Goal: Information Seeking & Learning: Check status

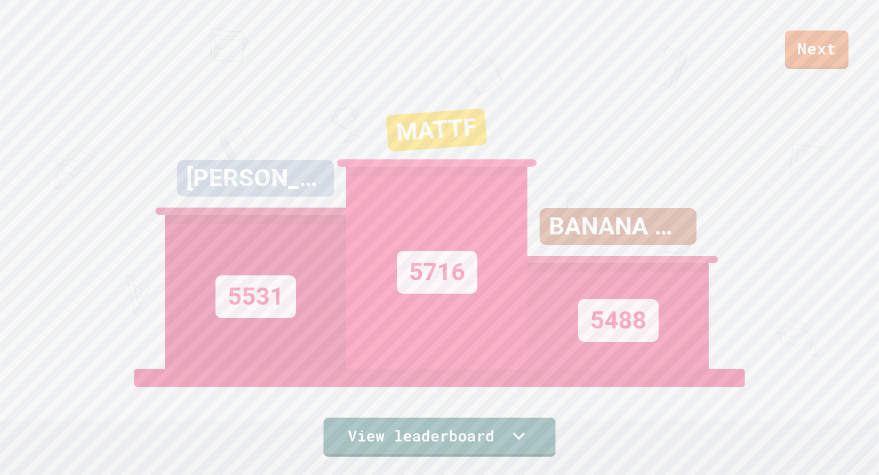
click at [634, 231] on div "BANANA MAN" at bounding box center [618, 226] width 157 height 37
click at [509, 453] on link "View leaderboard" at bounding box center [440, 436] width 232 height 41
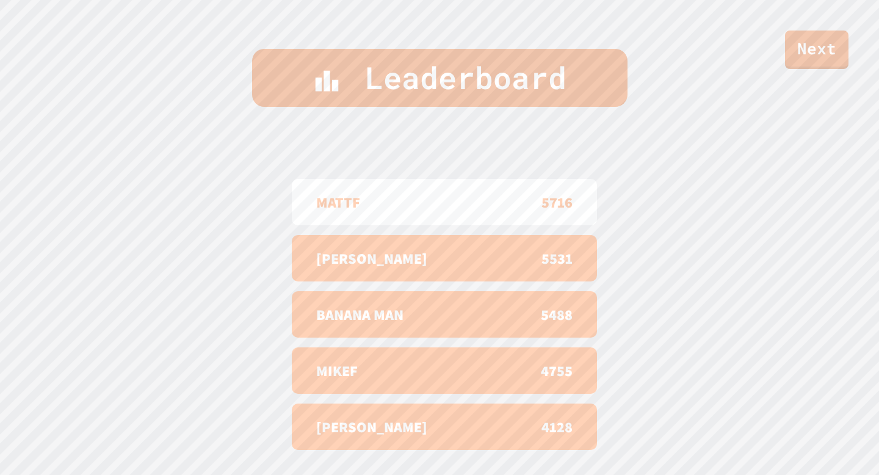
scroll to position [504, 0]
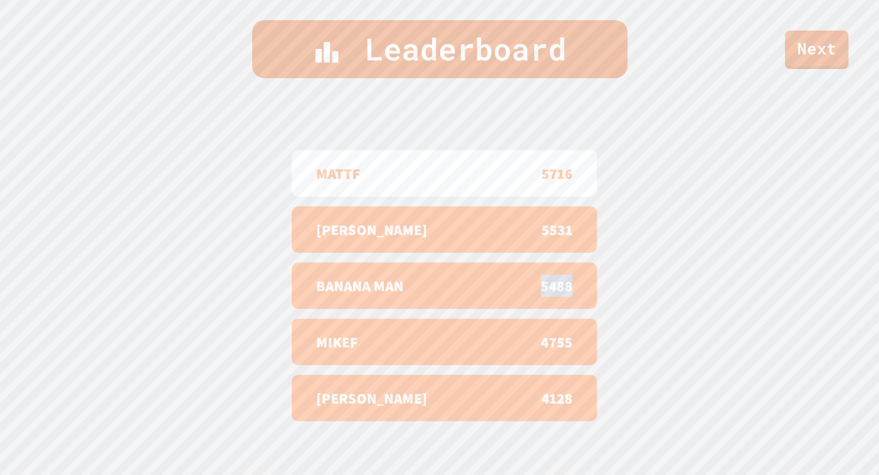
drag, startPoint x: 489, startPoint y: 288, endPoint x: 640, endPoint y: 291, distance: 151.5
click at [640, 291] on div "Leaderboard MATTF 5716 XAVIER 5531 BANANA MAN 5488 MIKEF 4755 [PERSON_NAME] 4128" at bounding box center [439, 223] width 879 height 504
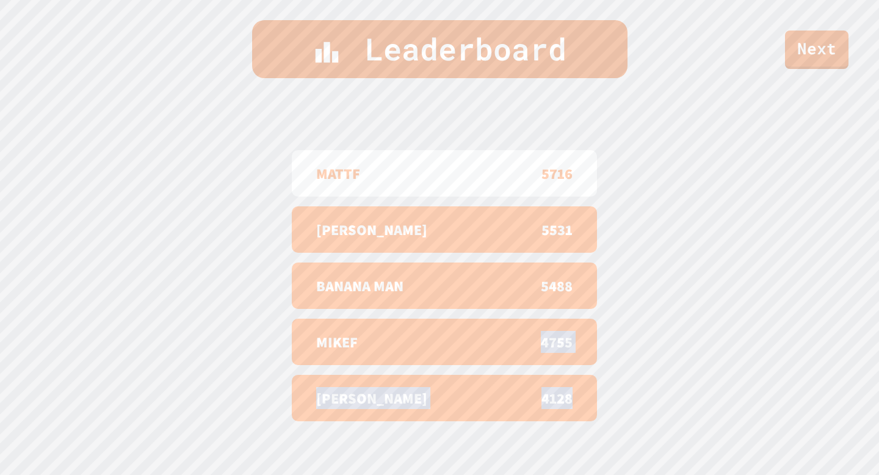
drag, startPoint x: 532, startPoint y: 334, endPoint x: 578, endPoint y: 431, distance: 107.4
click at [578, 431] on div "MATTF 5716 XAVIER 5531 BANANA MAN 5488 MIKEF 4755 [PERSON_NAME] 4128" at bounding box center [439, 286] width 305 height 330
click at [586, 347] on div "MIKEF 4755" at bounding box center [444, 342] width 305 height 46
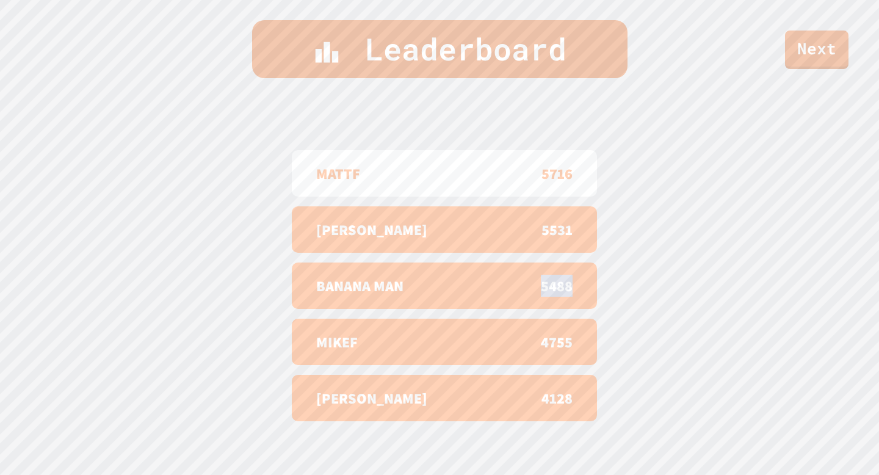
drag, startPoint x: 536, startPoint y: 278, endPoint x: 618, endPoint y: 282, distance: 82.5
click at [619, 282] on div "Leaderboard MATTF 5716 XAVIER 5531 BANANA MAN 5488 MIKEF 4755 [PERSON_NAME] 4128" at bounding box center [439, 223] width 879 height 504
click at [618, 282] on div "Leaderboard MATTF 5716 XAVIER 5531 BANANA MAN 5488 MIKEF 4755 [PERSON_NAME] 4128" at bounding box center [439, 223] width 879 height 504
click at [792, 64] on link "Next" at bounding box center [816, 47] width 57 height 40
